Goal: Information Seeking & Learning: Learn about a topic

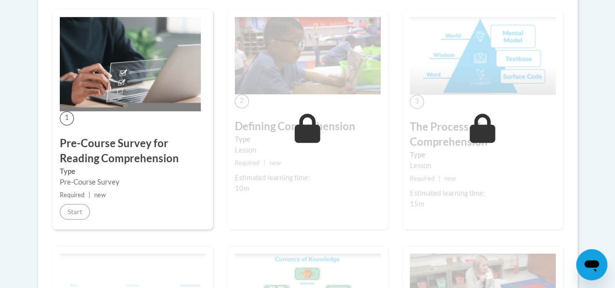
scroll to position [285, 0]
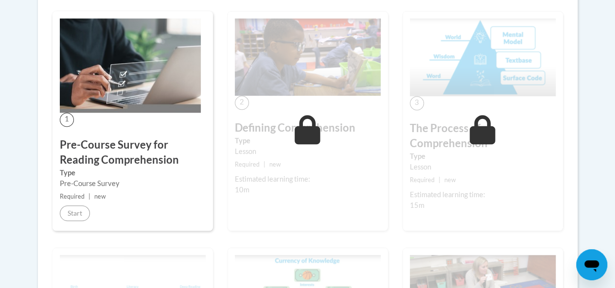
click at [128, 126] on div "1 Pre-Course Survey for Reading Comprehension Type Pre-Course Survey Required |…" at bounding box center [133, 121] width 160 height 220
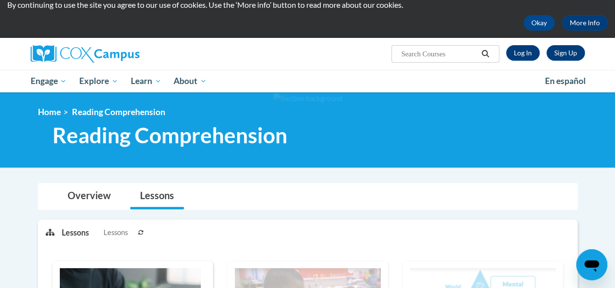
scroll to position [0, 0]
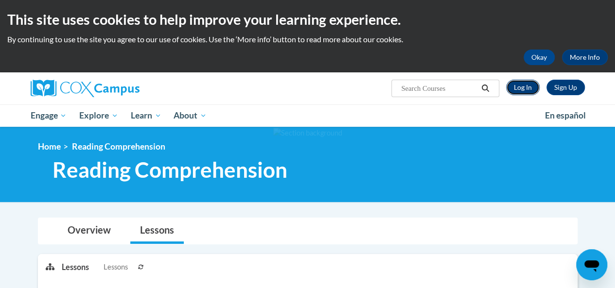
click at [514, 84] on link "Log In" at bounding box center [523, 88] width 34 height 16
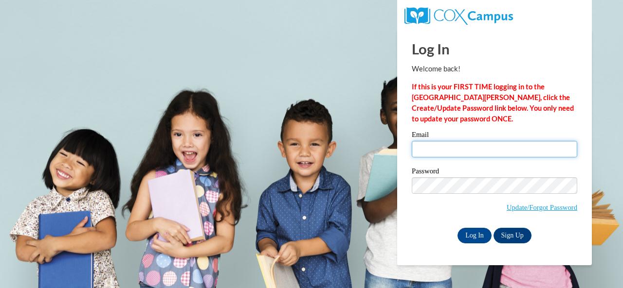
click at [445, 144] on input "Email" at bounding box center [493, 149] width 165 height 17
type input "[EMAIL_ADDRESS][DOMAIN_NAME]"
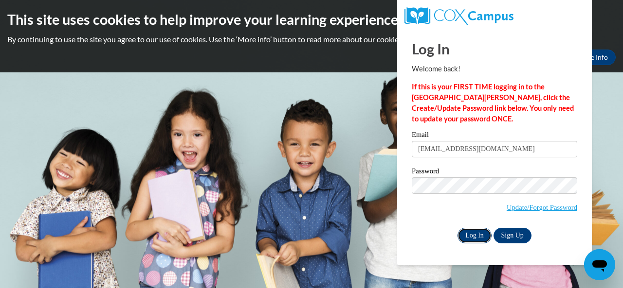
click at [470, 233] on input "Log In" at bounding box center [474, 236] width 34 height 16
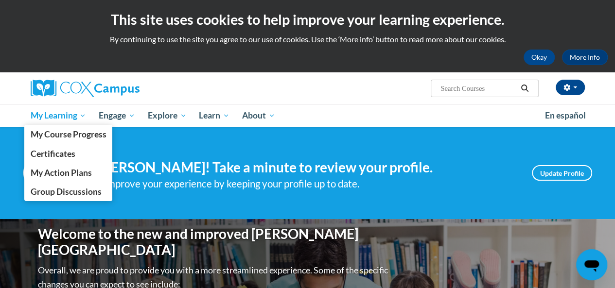
click at [78, 116] on span "My Learning" at bounding box center [58, 116] width 56 height 12
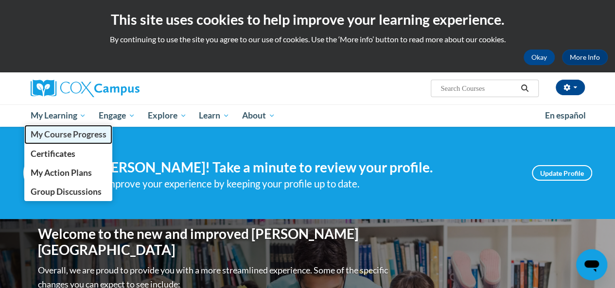
click at [82, 127] on link "My Course Progress" at bounding box center [68, 134] width 89 height 19
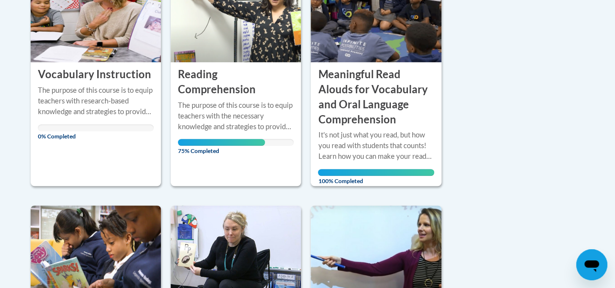
scroll to position [287, 0]
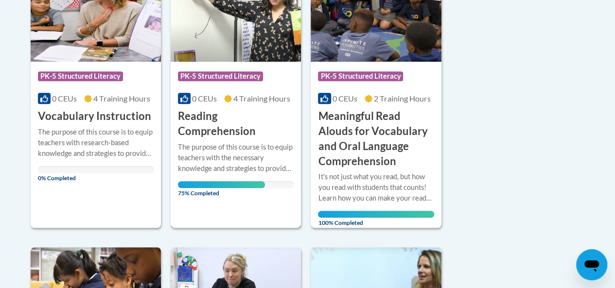
click at [233, 71] on div "Course Category: PK-5 Structured Literacy" at bounding box center [236, 78] width 116 height 22
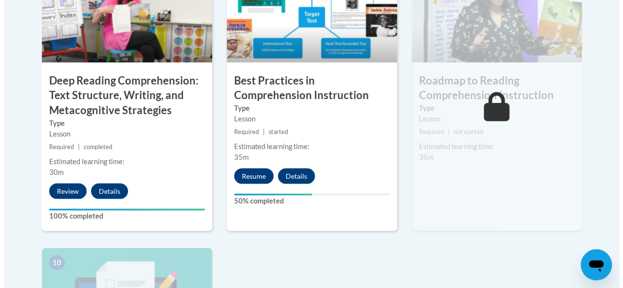
scroll to position [900, 0]
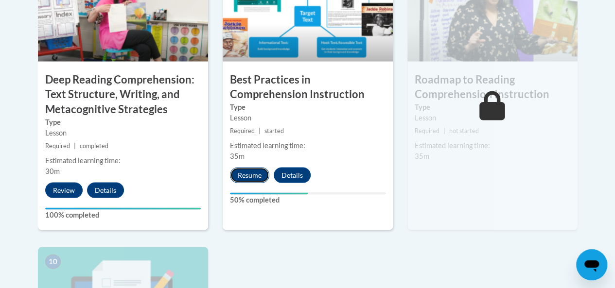
click at [255, 172] on button "Resume" at bounding box center [249, 175] width 39 height 16
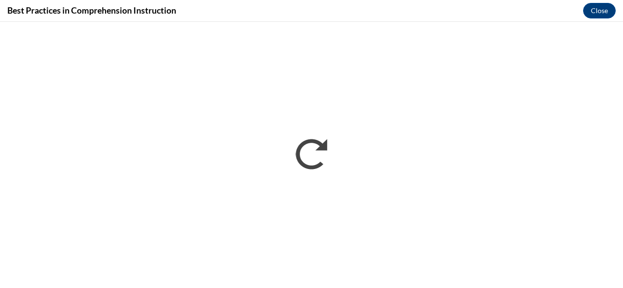
scroll to position [0, 0]
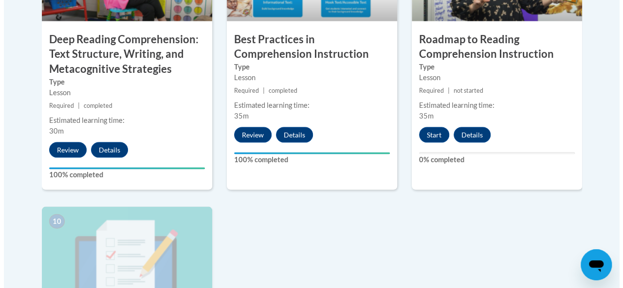
scroll to position [940, 0]
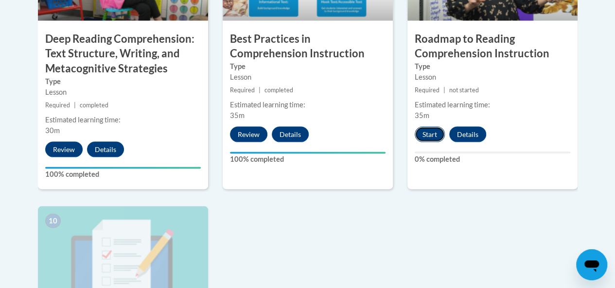
click at [438, 132] on button "Start" at bounding box center [430, 135] width 30 height 16
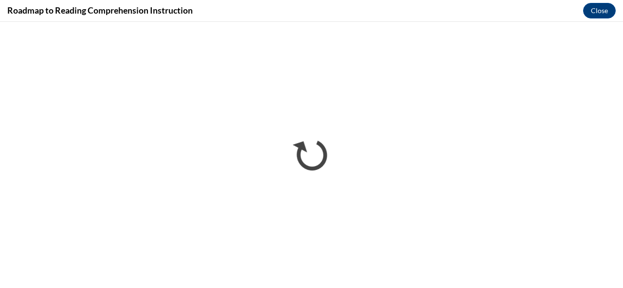
scroll to position [0, 0]
